Goal: Task Accomplishment & Management: Manage account settings

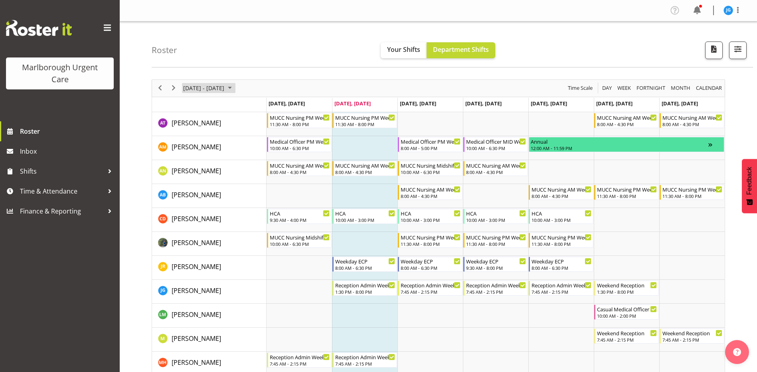
click at [235, 91] on span "October 2025" at bounding box center [230, 88] width 10 height 10
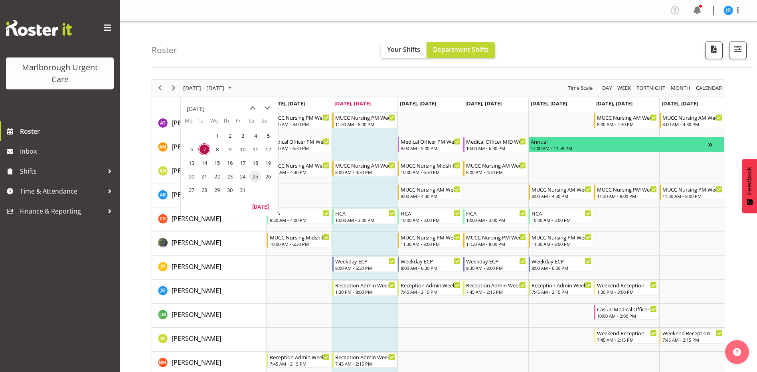
click at [256, 177] on span "25" at bounding box center [255, 176] width 12 height 12
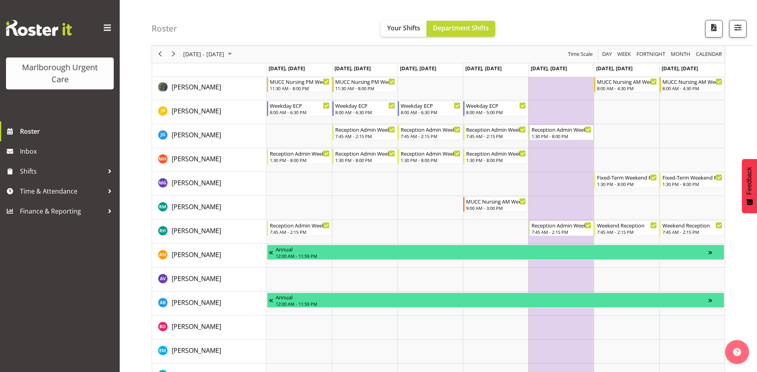
scroll to position [98, 0]
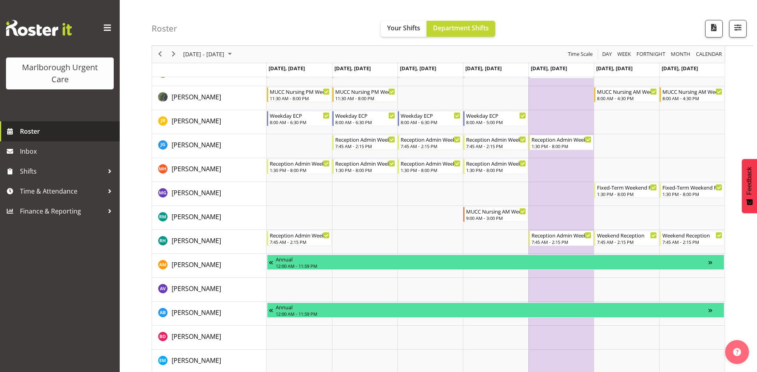
click at [33, 131] on span "Roster" at bounding box center [68, 131] width 96 height 12
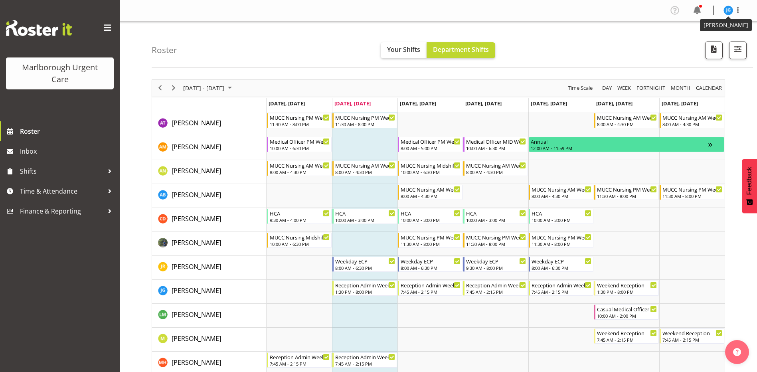
click at [729, 12] on img at bounding box center [728, 11] width 10 height 10
click at [692, 41] on link "Log Out" at bounding box center [704, 42] width 77 height 14
